Goal: Task Accomplishment & Management: Manage account settings

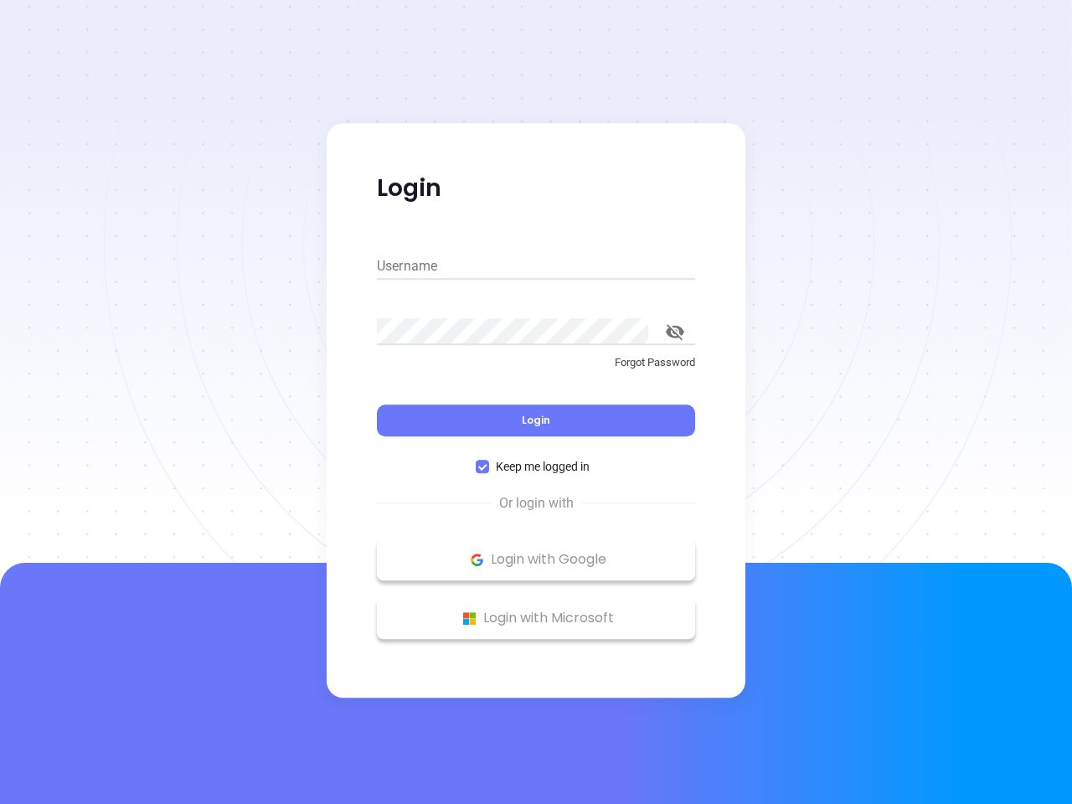
click at [536, 402] on div "Login" at bounding box center [536, 410] width 318 height 52
click at [536, 266] on input "Username" at bounding box center [536, 266] width 318 height 27
click at [675, 332] on icon "toggle password visibility" at bounding box center [675, 332] width 18 height 16
click at [536, 420] on span "Login" at bounding box center [536, 420] width 28 height 14
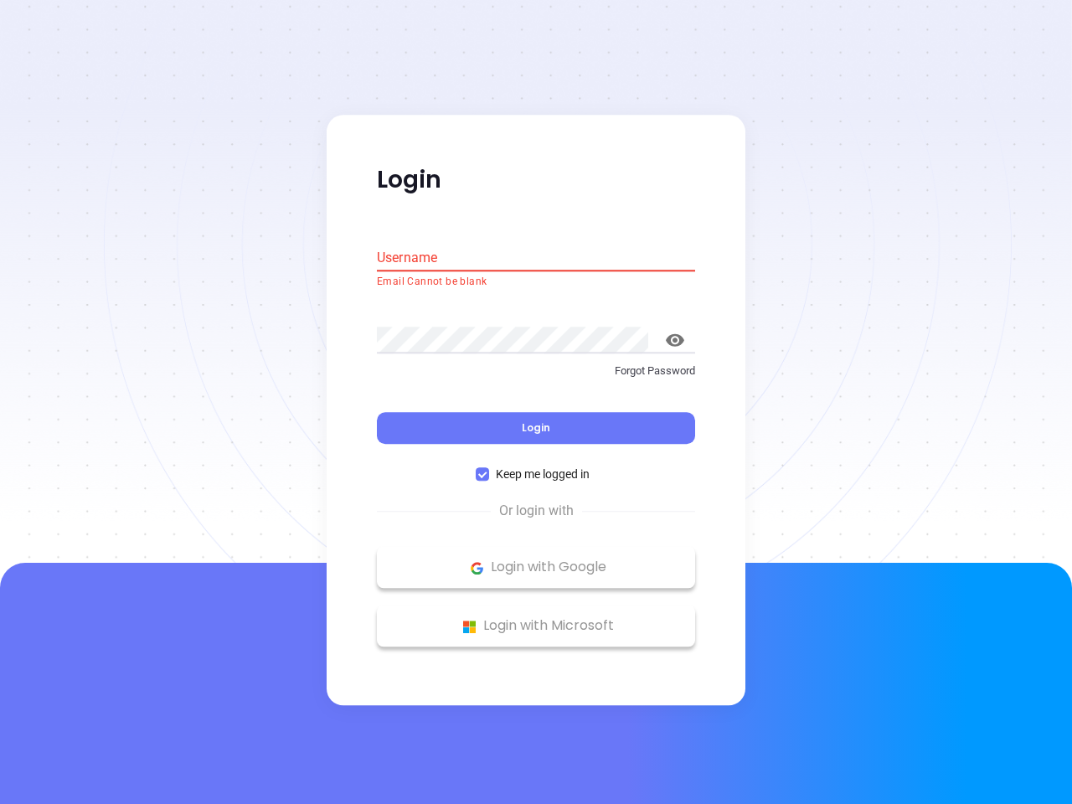
click at [536, 466] on span "Keep me logged in" at bounding box center [542, 474] width 107 height 18
click at [489, 468] on input "Keep me logged in" at bounding box center [482, 474] width 13 height 13
checkbox input "false"
click at [536, 559] on p "Login with Google" at bounding box center [535, 567] width 301 height 25
click at [536, 618] on p "Login with Microsoft" at bounding box center [535, 626] width 301 height 25
